Goal: Information Seeking & Learning: Find specific fact

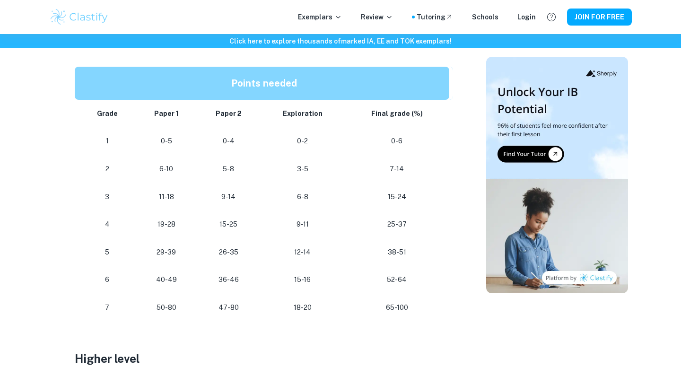
scroll to position [507, 0]
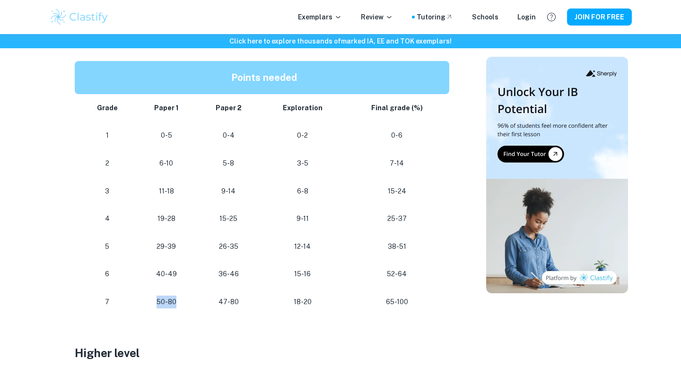
drag, startPoint x: 186, startPoint y: 304, endPoint x: 145, endPoint y: 304, distance: 41.1
click at [145, 304] on p "50-80" at bounding box center [166, 302] width 46 height 13
drag, startPoint x: 145, startPoint y: 304, endPoint x: 171, endPoint y: 306, distance: 26.1
click at [171, 306] on p "50-80" at bounding box center [166, 302] width 46 height 13
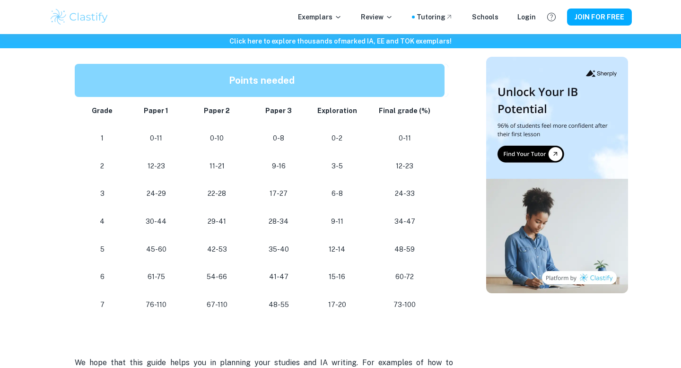
scroll to position [812, 0]
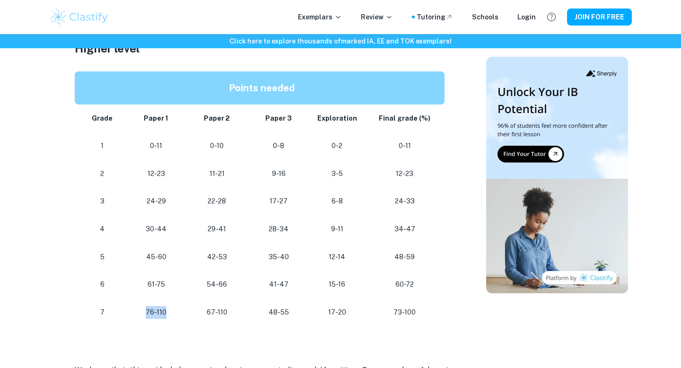
drag, startPoint x: 141, startPoint y: 316, endPoint x: 184, endPoint y: 317, distance: 43.5
click at [184, 317] on td "76-110" at bounding box center [156, 312] width 60 height 28
drag, startPoint x: 387, startPoint y: 311, endPoint x: 418, endPoint y: 313, distance: 31.7
click at [418, 313] on p "73-100" at bounding box center [404, 312] width 65 height 13
drag, startPoint x: 390, startPoint y: 284, endPoint x: 425, endPoint y: 284, distance: 35.0
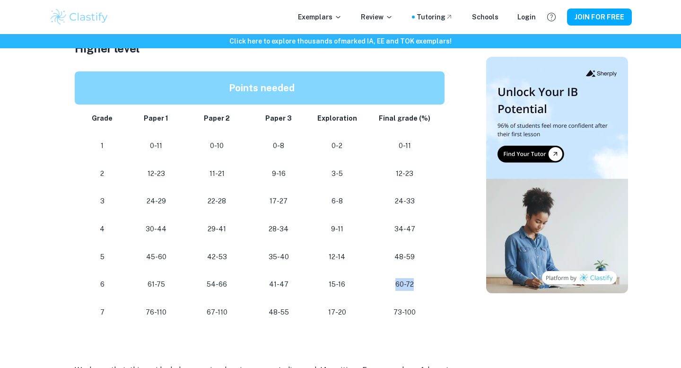
click at [425, 284] on p "60-72" at bounding box center [404, 284] width 65 height 13
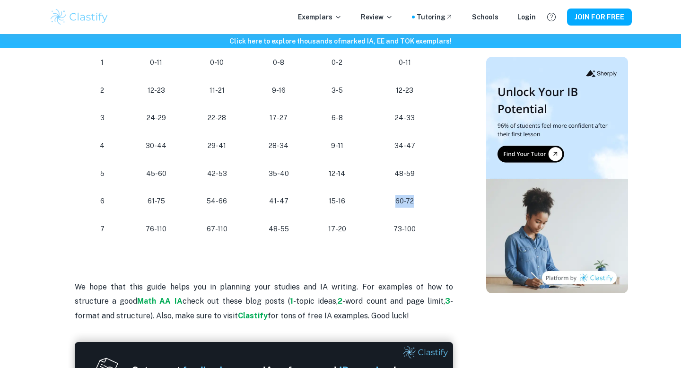
scroll to position [901, 0]
